Goal: Information Seeking & Learning: Learn about a topic

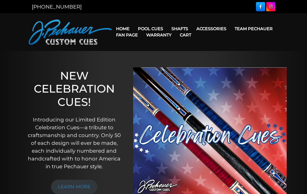
click at [230, 29] on link "Team Pechauer" at bounding box center [253, 28] width 46 height 13
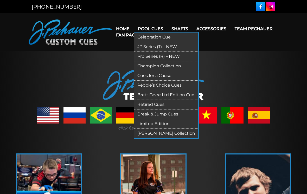
click at [156, 106] on link "Retired Cues" at bounding box center [166, 105] width 64 height 10
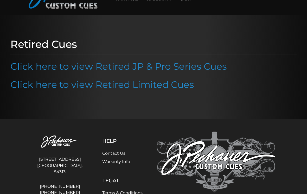
scroll to position [35, 0]
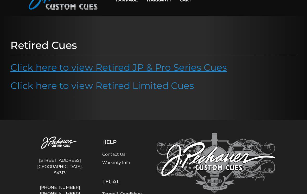
click at [124, 69] on link "Click here to view Retired JP & Pro Series Cues" at bounding box center [118, 67] width 216 height 11
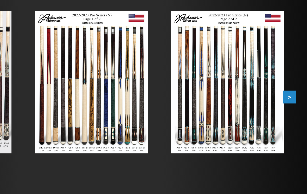
scroll to position [54, 0]
click at [290, 115] on button ">" at bounding box center [294, 119] width 9 height 9
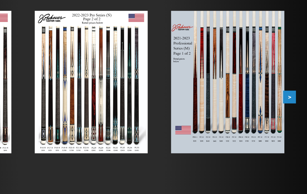
click at [290, 115] on button ">" at bounding box center [294, 119] width 9 height 9
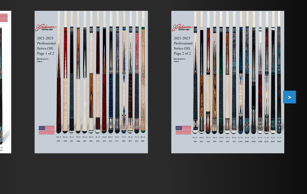
click at [290, 115] on button ">" at bounding box center [294, 119] width 9 height 9
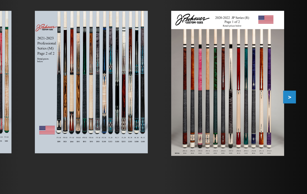
click at [290, 115] on button ">" at bounding box center [294, 119] width 9 height 9
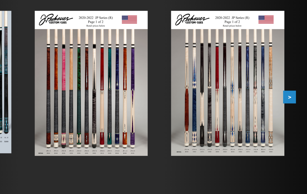
click at [290, 115] on button ">" at bounding box center [294, 119] width 9 height 9
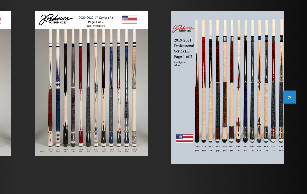
click at [290, 115] on button ">" at bounding box center [294, 119] width 9 height 9
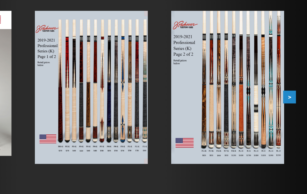
click at [290, 115] on button ">" at bounding box center [294, 119] width 9 height 9
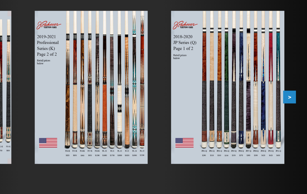
click at [290, 115] on button ">" at bounding box center [294, 119] width 9 height 9
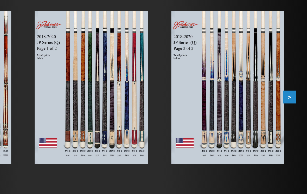
click at [290, 115] on button ">" at bounding box center [294, 119] width 9 height 9
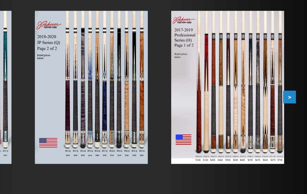
click at [290, 115] on button ">" at bounding box center [294, 119] width 9 height 9
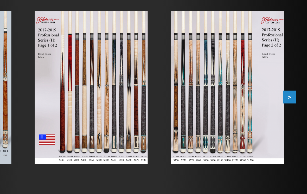
click at [290, 115] on button ">" at bounding box center [294, 119] width 9 height 9
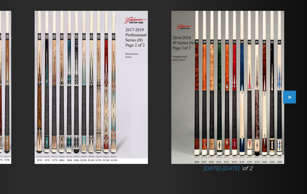
click at [290, 115] on button ">" at bounding box center [294, 119] width 9 height 9
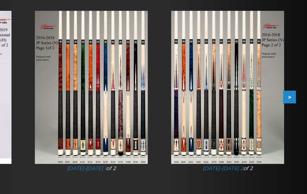
click at [290, 115] on button ">" at bounding box center [294, 119] width 9 height 9
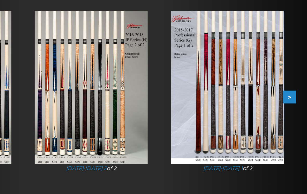
click at [290, 115] on button ">" at bounding box center [294, 119] width 9 height 9
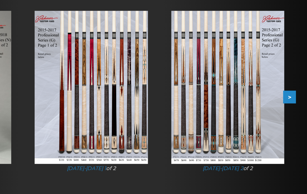
click at [290, 115] on button ">" at bounding box center [294, 119] width 9 height 9
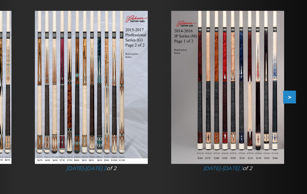
click at [290, 115] on button ">" at bounding box center [294, 119] width 9 height 9
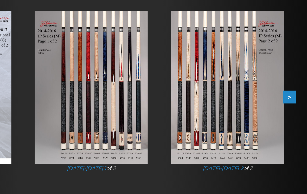
click at [290, 115] on button ">" at bounding box center [294, 119] width 9 height 9
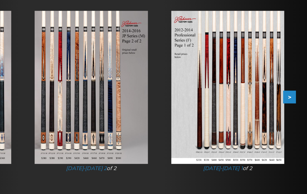
click at [290, 115] on button ">" at bounding box center [294, 119] width 9 height 9
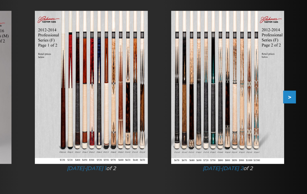
click at [290, 115] on button ">" at bounding box center [294, 119] width 9 height 9
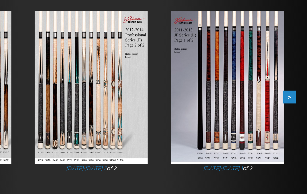
click at [290, 115] on button ">" at bounding box center [294, 119] width 9 height 9
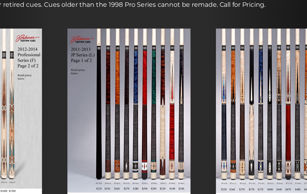
scroll to position [32, 0]
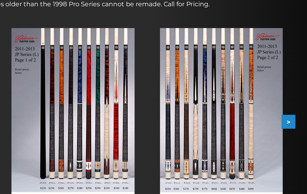
click at [290, 137] on button ">" at bounding box center [294, 141] width 9 height 9
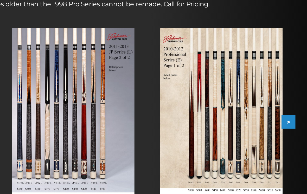
click at [290, 137] on button ">" at bounding box center [294, 141] width 9 height 9
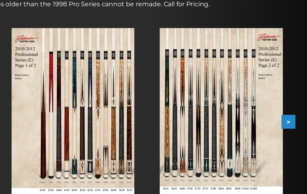
click at [290, 137] on button ">" at bounding box center [294, 141] width 9 height 9
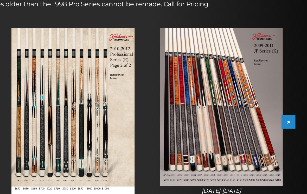
click at [290, 137] on button ">" at bounding box center [294, 141] width 9 height 9
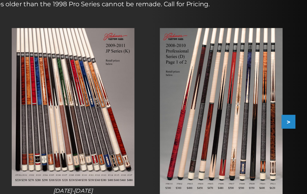
click at [290, 137] on button ">" at bounding box center [294, 141] width 9 height 9
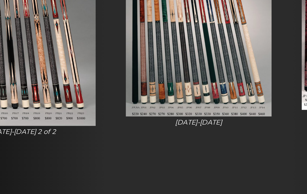
scroll to position [68, 0]
